Goal: Find specific page/section: Find specific page/section

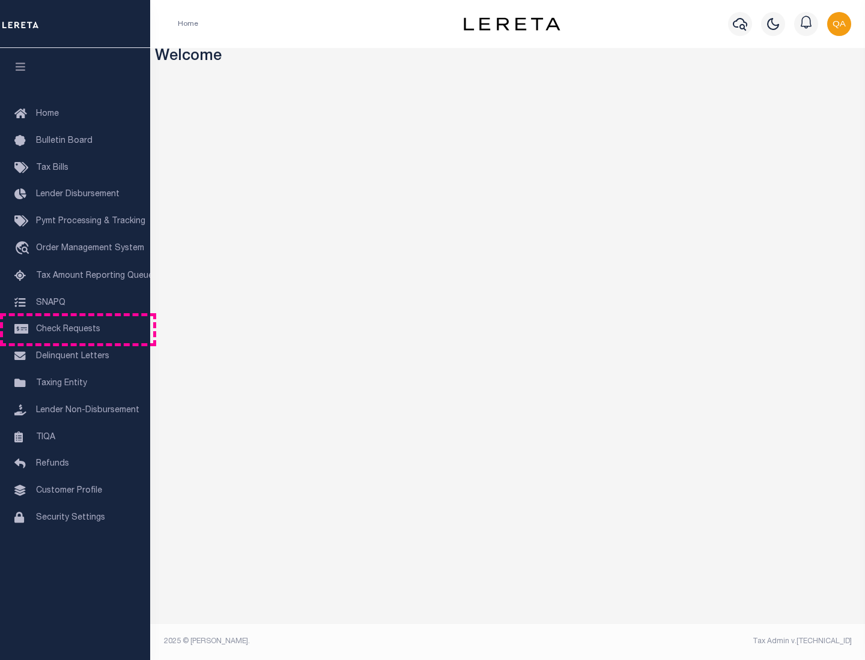
click at [75, 330] on span "Check Requests" at bounding box center [68, 329] width 64 height 8
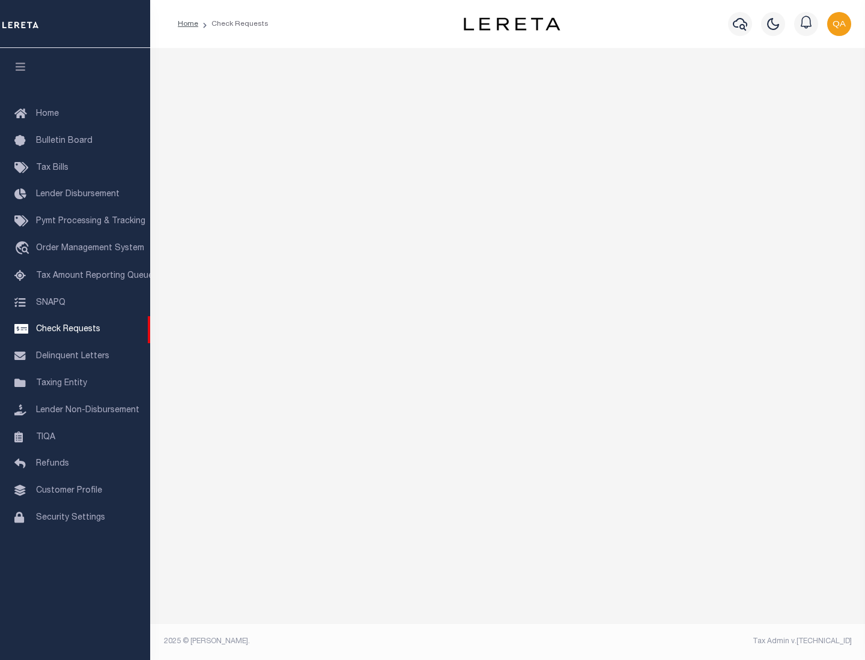
select select "50"
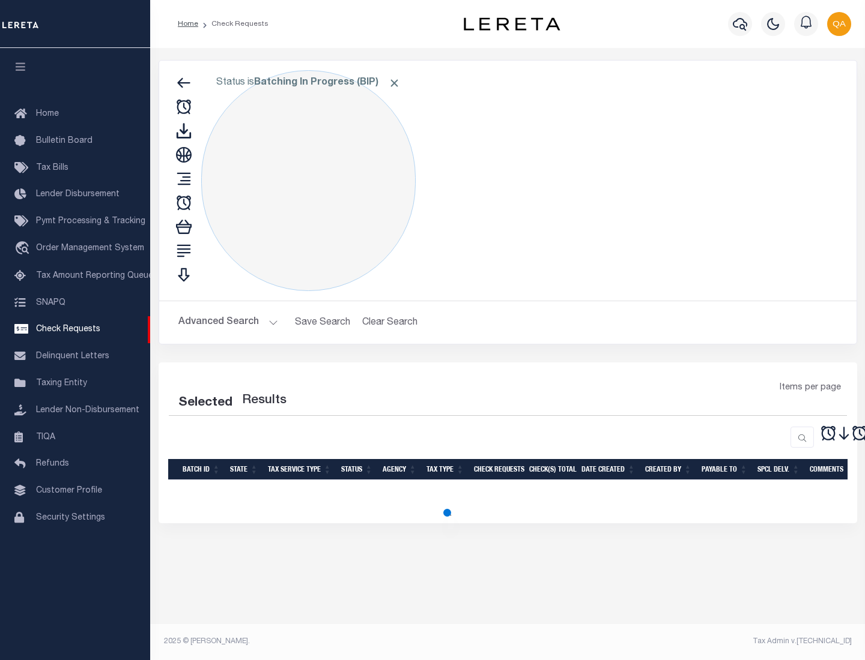
select select "50"
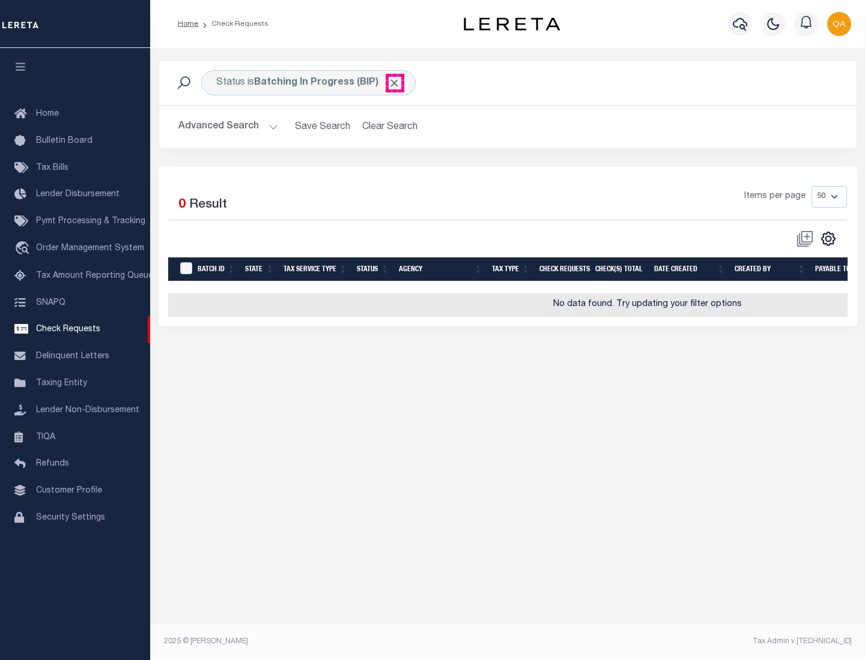
click at [394, 83] on span "Click to Remove" at bounding box center [394, 83] width 13 height 13
